Goal: Task Accomplishment & Management: Manage account settings

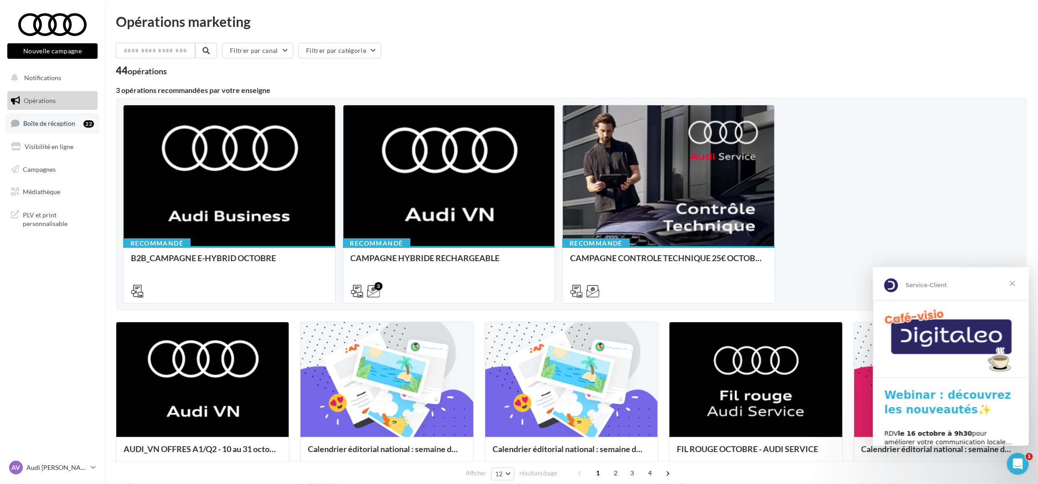
click at [62, 126] on span "Boîte de réception" at bounding box center [49, 124] width 52 height 8
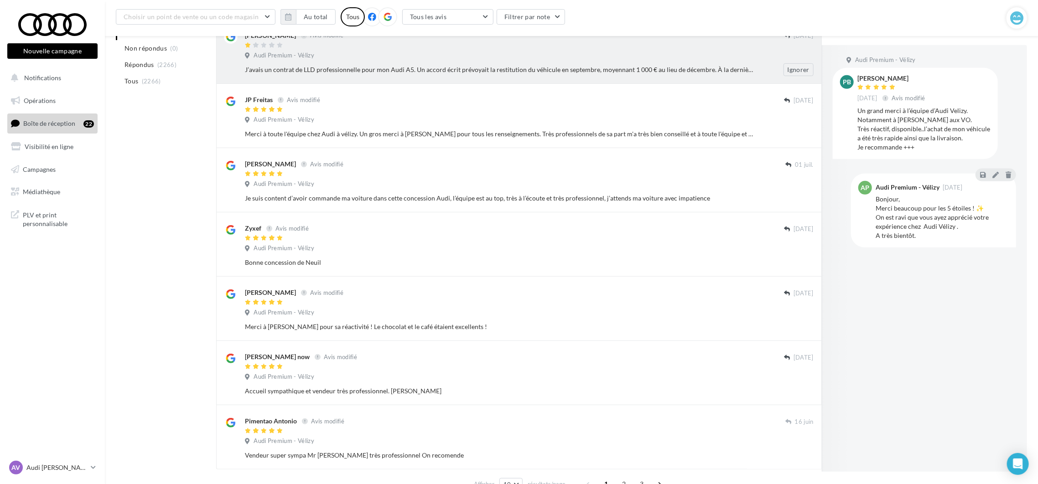
scroll to position [377, 0]
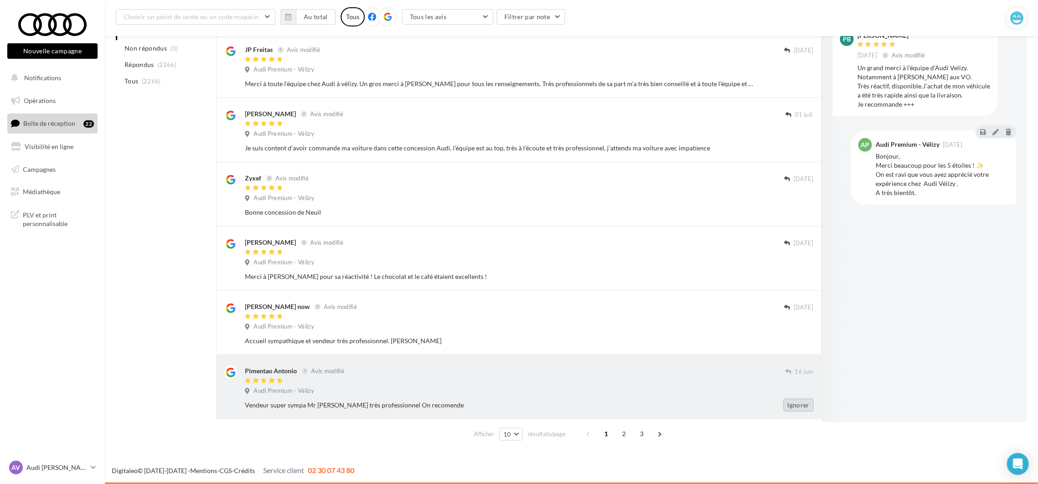
click at [806, 404] on button "Ignorer" at bounding box center [799, 405] width 30 height 13
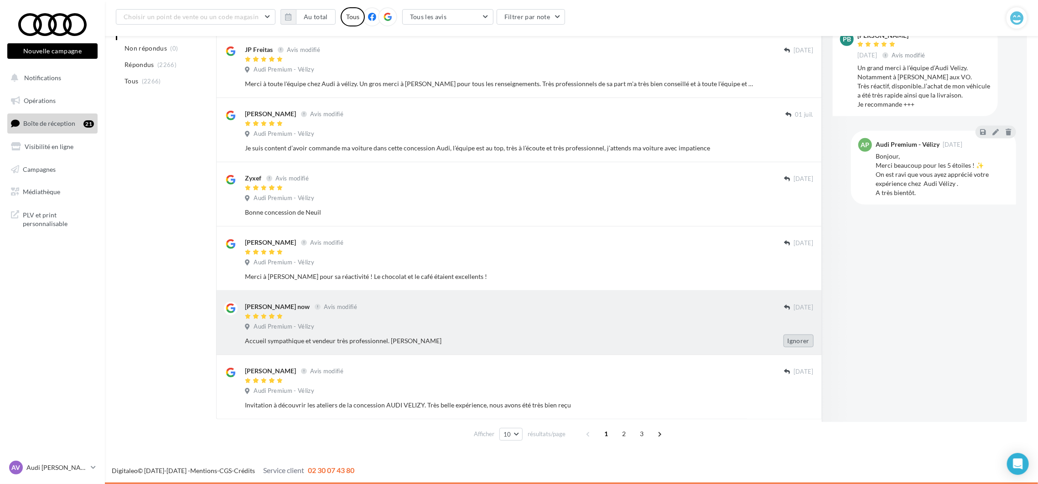
click at [796, 343] on button "Ignorer" at bounding box center [799, 341] width 30 height 13
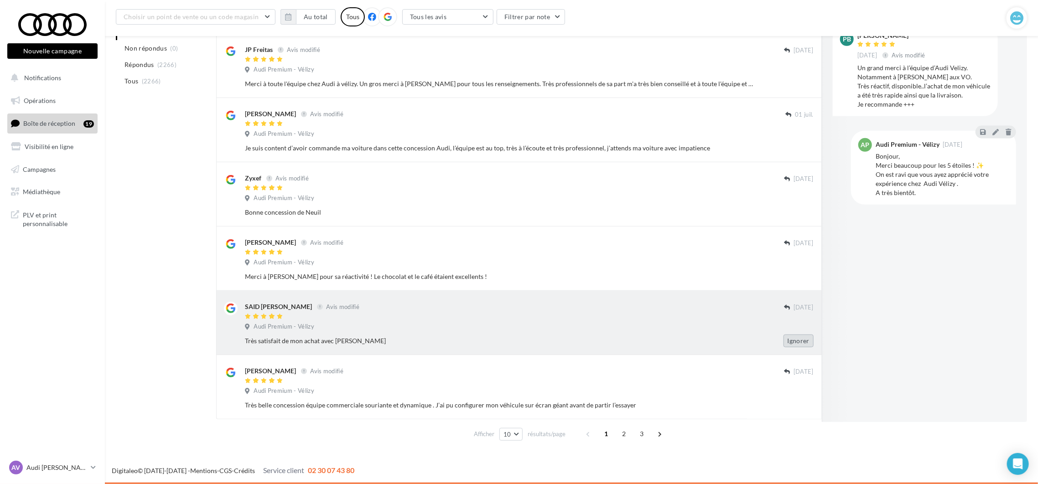
click at [796, 343] on button "Ignorer" at bounding box center [799, 341] width 30 height 13
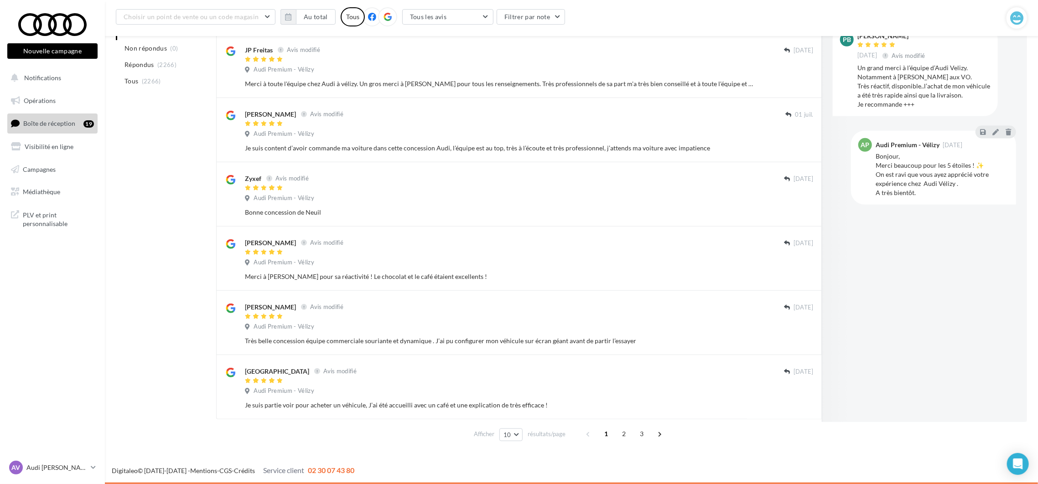
click at [796, 343] on button "Ignorer" at bounding box center [799, 341] width 30 height 13
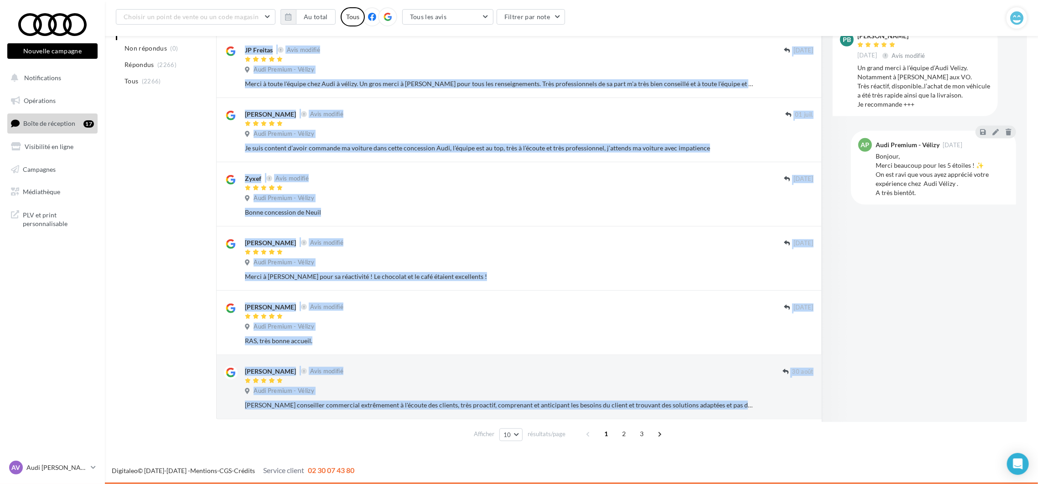
click at [796, 343] on button "Ignorer" at bounding box center [799, 341] width 30 height 13
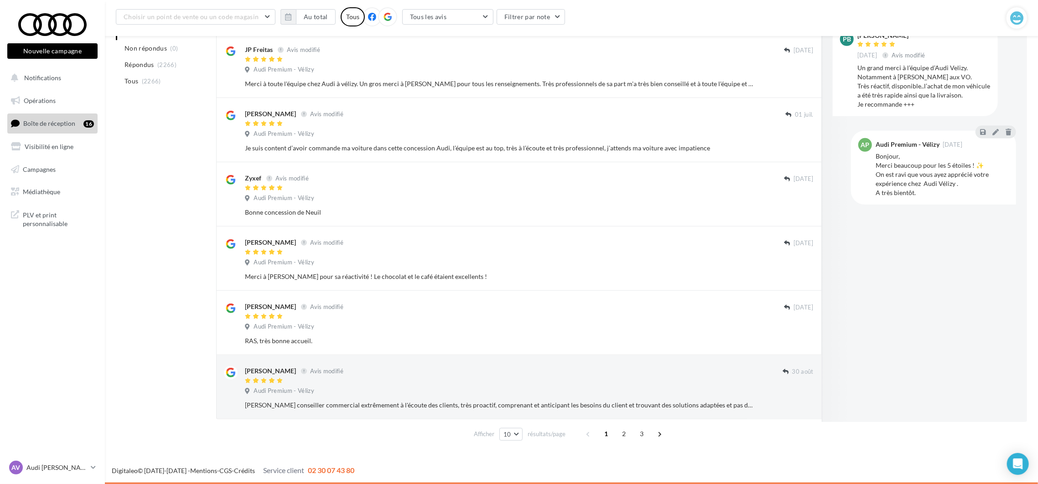
click at [796, 343] on div "Ignorer" at bounding box center [791, 341] width 59 height 13
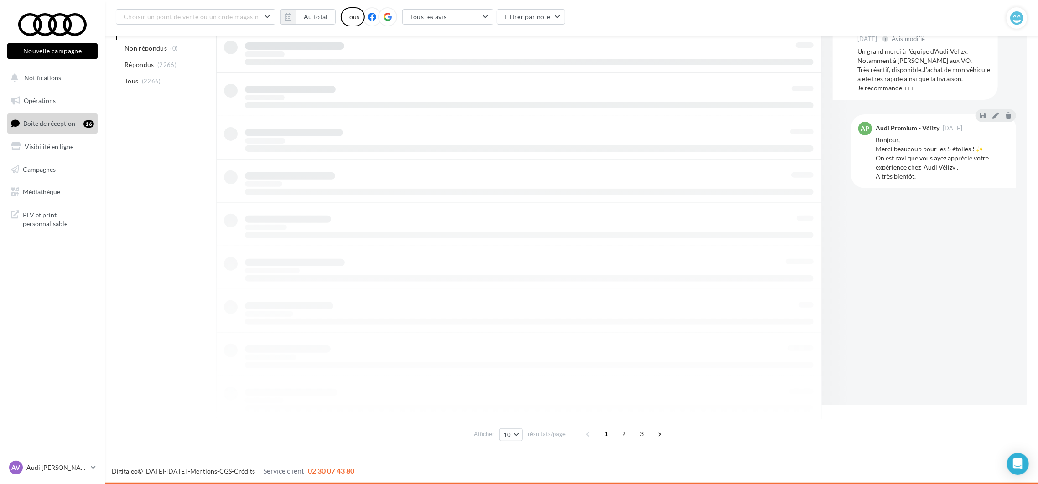
click at [796, 343] on div at bounding box center [519, 203] width 606 height 434
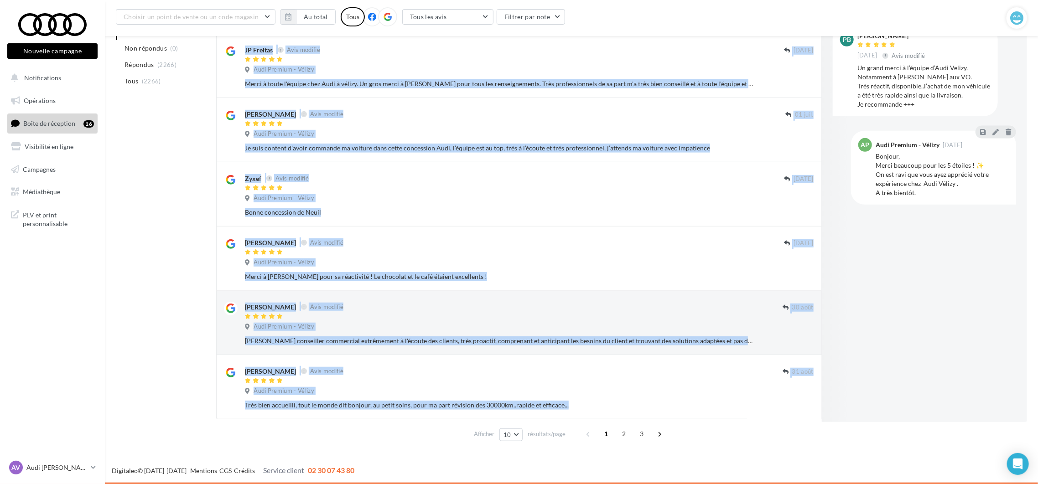
click at [796, 343] on button "Ignorer" at bounding box center [799, 341] width 30 height 13
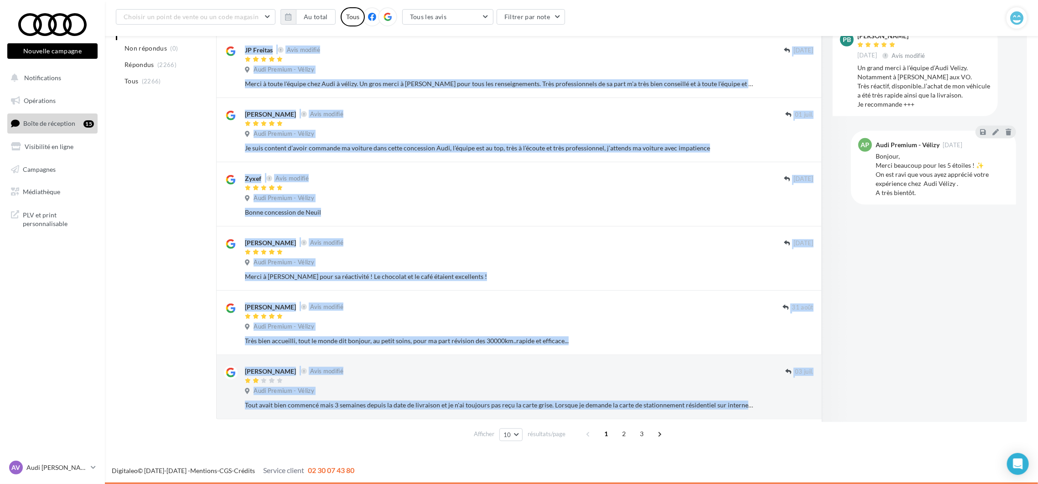
click at [796, 343] on button "Ignorer" at bounding box center [799, 341] width 30 height 13
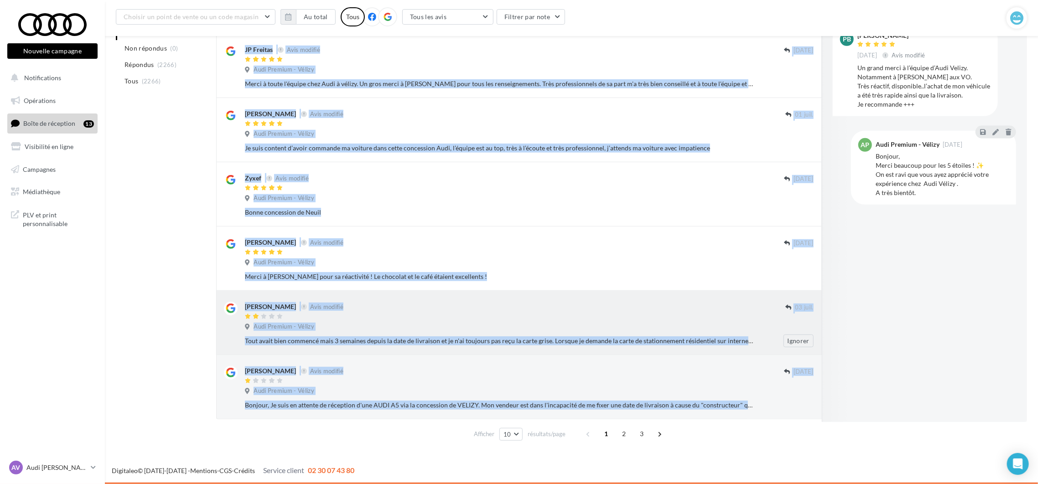
click at [695, 307] on div "[PERSON_NAME] Avis modifié" at bounding box center [515, 307] width 541 height 10
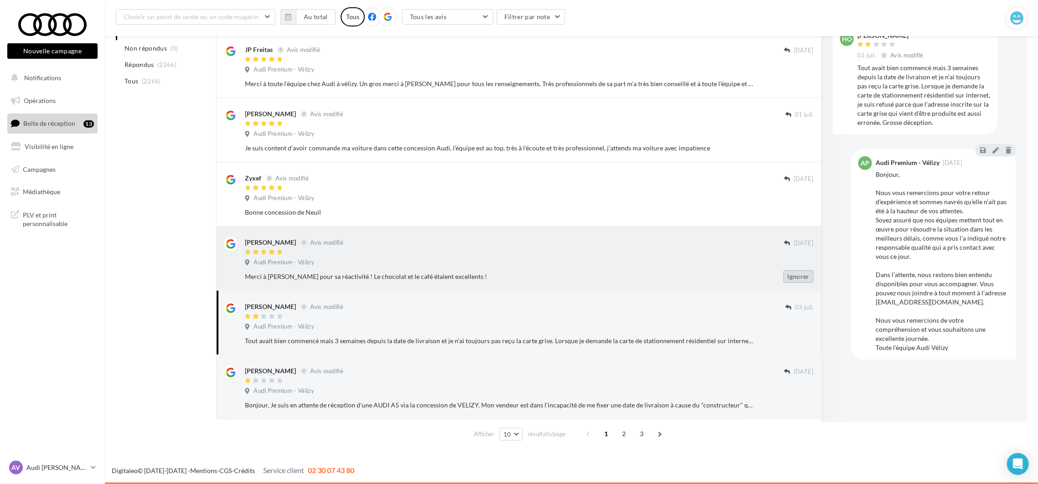
click at [800, 278] on button "Ignorer" at bounding box center [799, 277] width 30 height 13
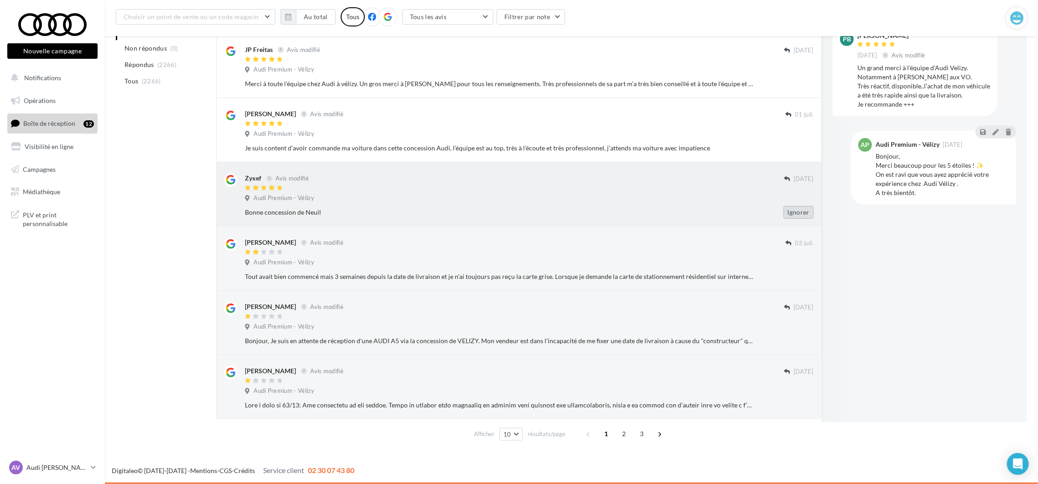
click at [797, 209] on button "Ignorer" at bounding box center [799, 212] width 30 height 13
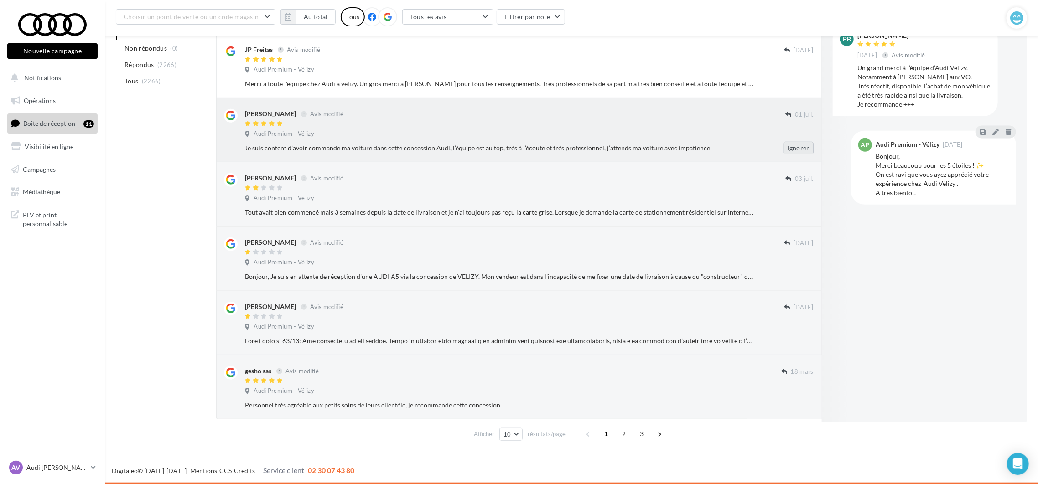
drag, startPoint x: 795, startPoint y: 144, endPoint x: 773, endPoint y: 156, distance: 25.1
click at [795, 146] on button "Ignorer" at bounding box center [799, 148] width 30 height 13
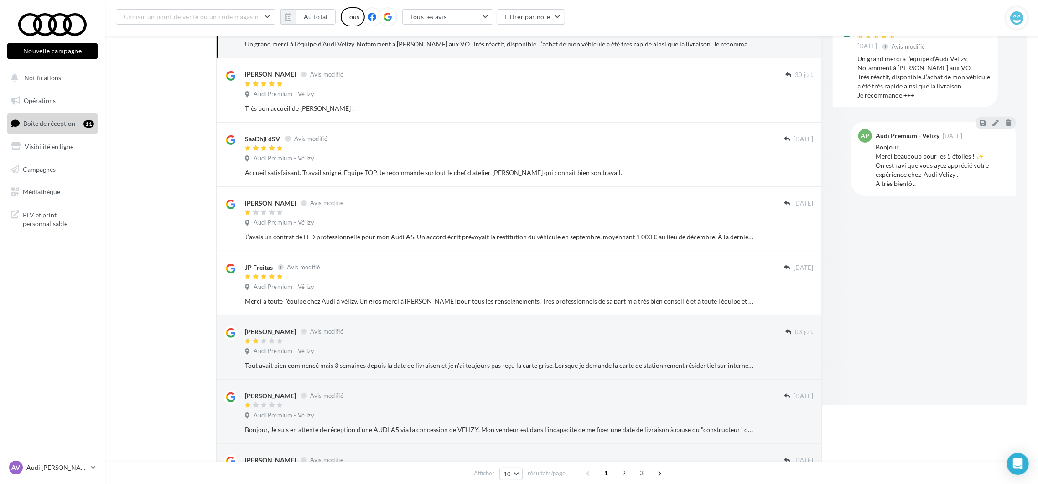
scroll to position [29, 0]
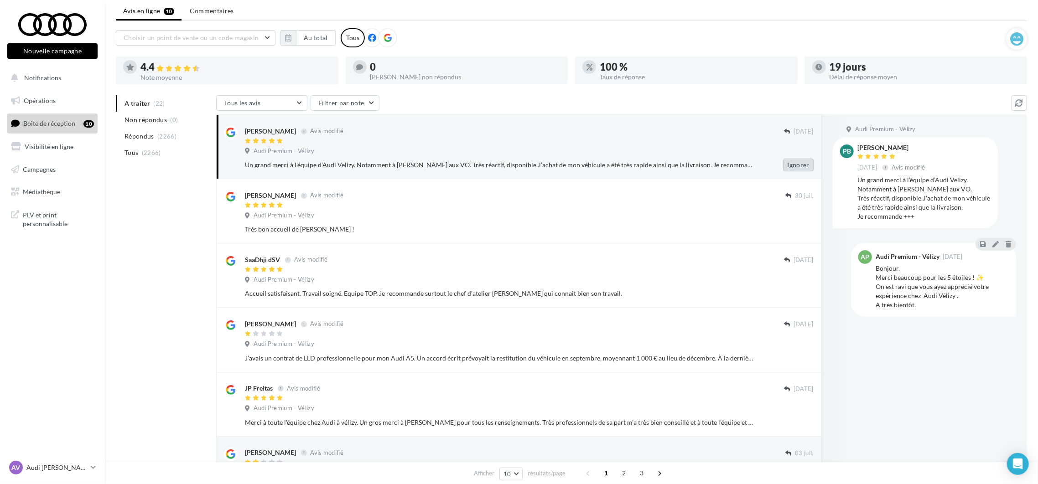
click at [811, 163] on button "Ignorer" at bounding box center [799, 165] width 30 height 13
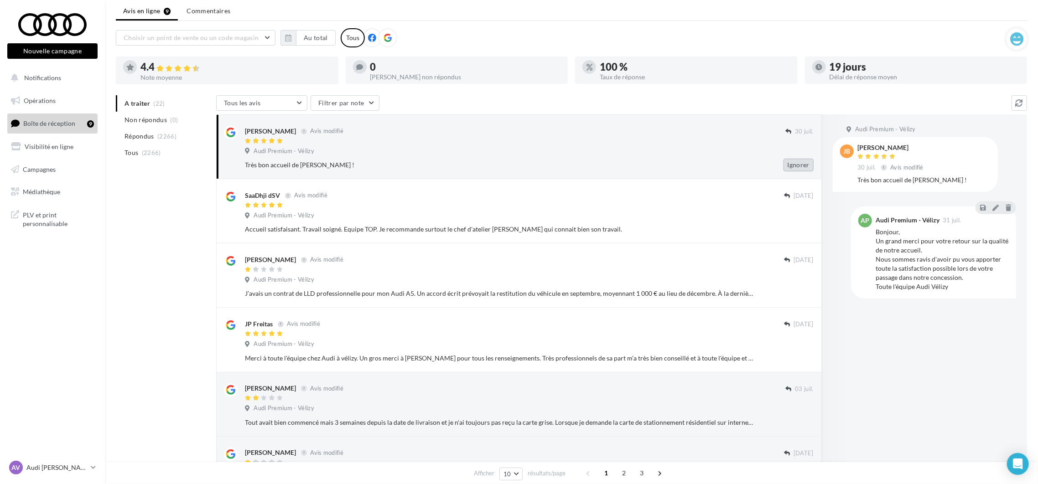
click at [801, 164] on button "Ignorer" at bounding box center [799, 165] width 30 height 13
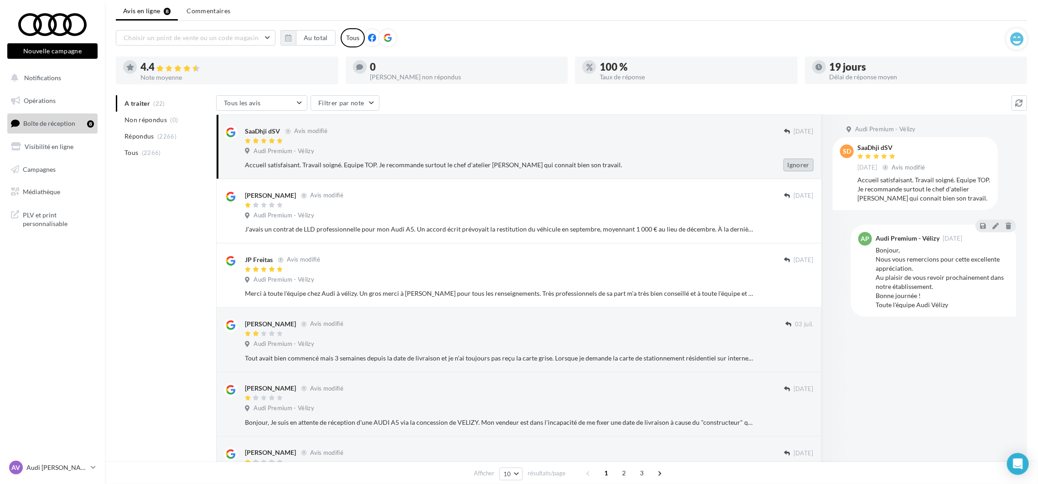
click at [799, 162] on button "Ignorer" at bounding box center [799, 165] width 30 height 13
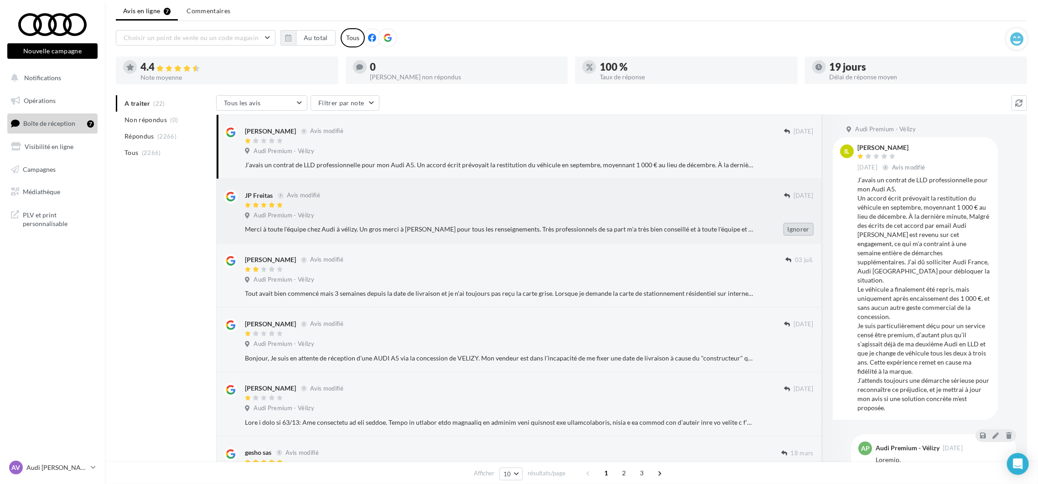
click at [800, 232] on button "Ignorer" at bounding box center [799, 229] width 30 height 13
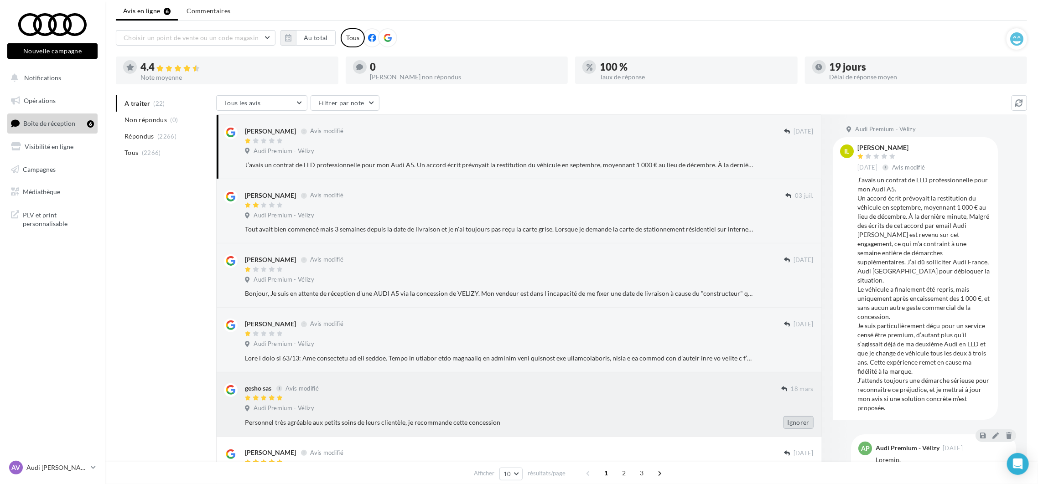
click at [806, 422] on button "Ignorer" at bounding box center [799, 422] width 30 height 13
click at [802, 427] on button "Ignorer" at bounding box center [799, 422] width 30 height 13
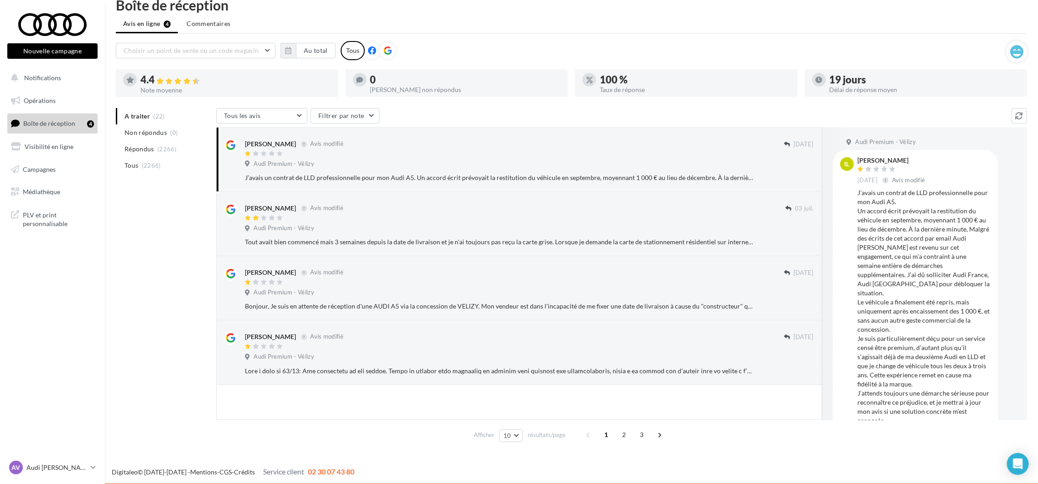
scroll to position [18, 0]
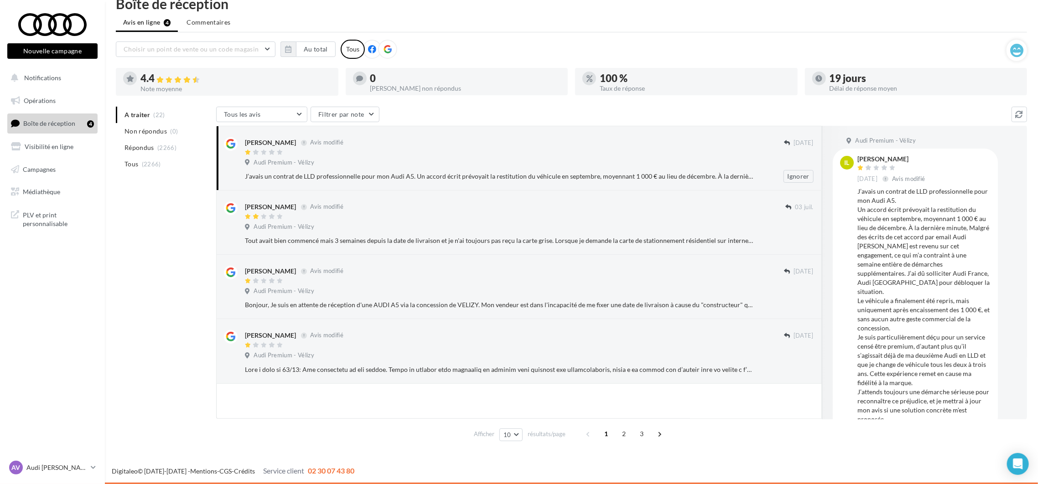
click at [301, 156] on div at bounding box center [514, 153] width 539 height 8
